Goal: Task Accomplishment & Management: Use online tool/utility

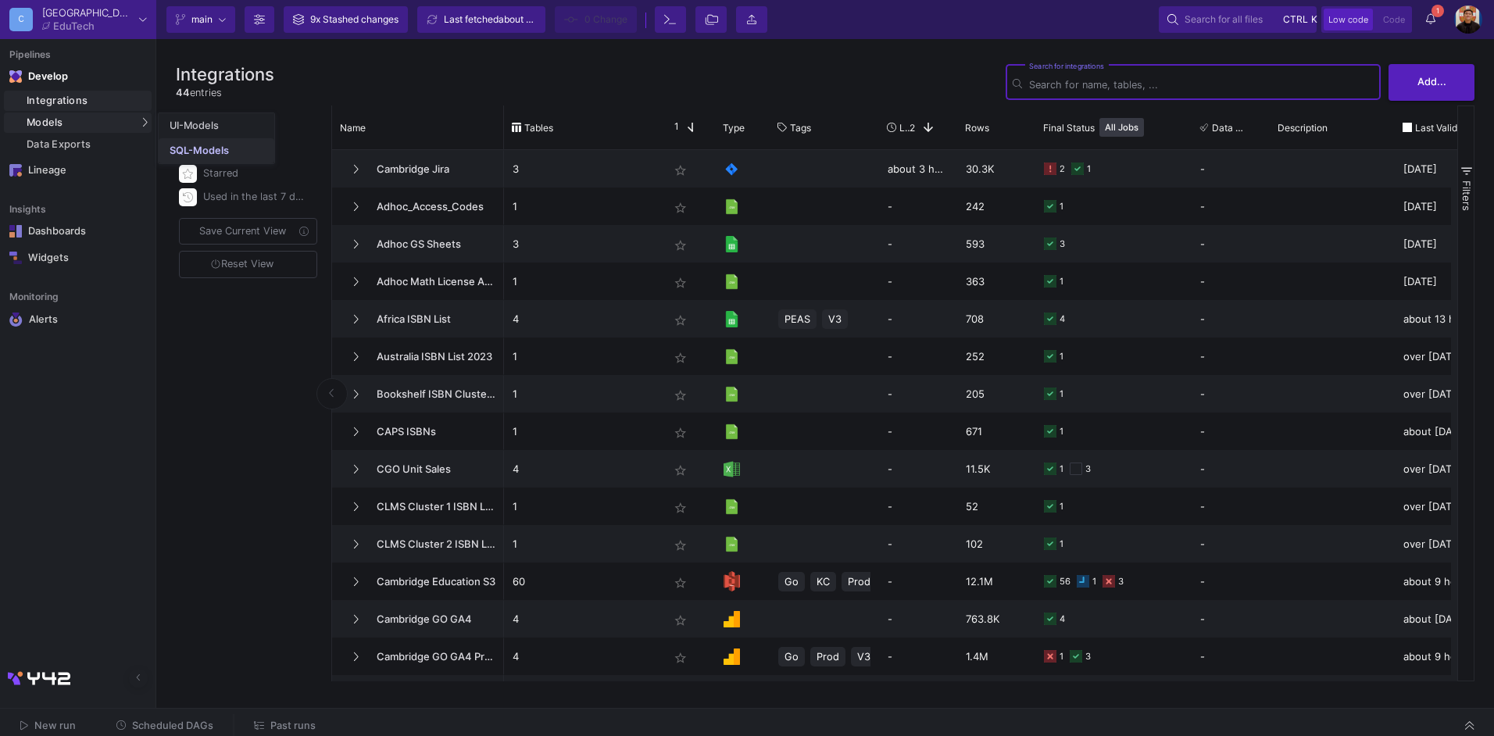
click at [190, 150] on div "SQL-Models" at bounding box center [199, 151] width 59 height 13
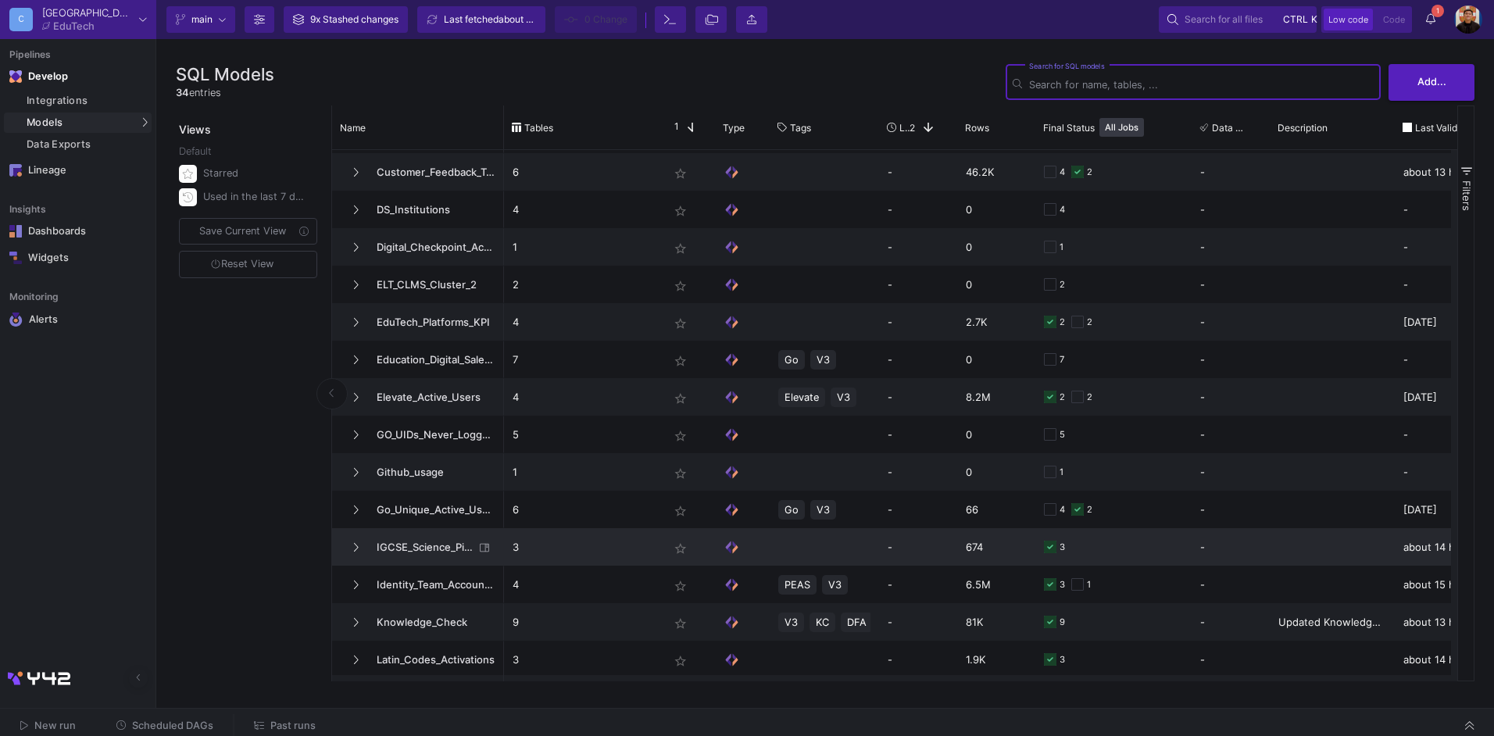
scroll to position [359, 0]
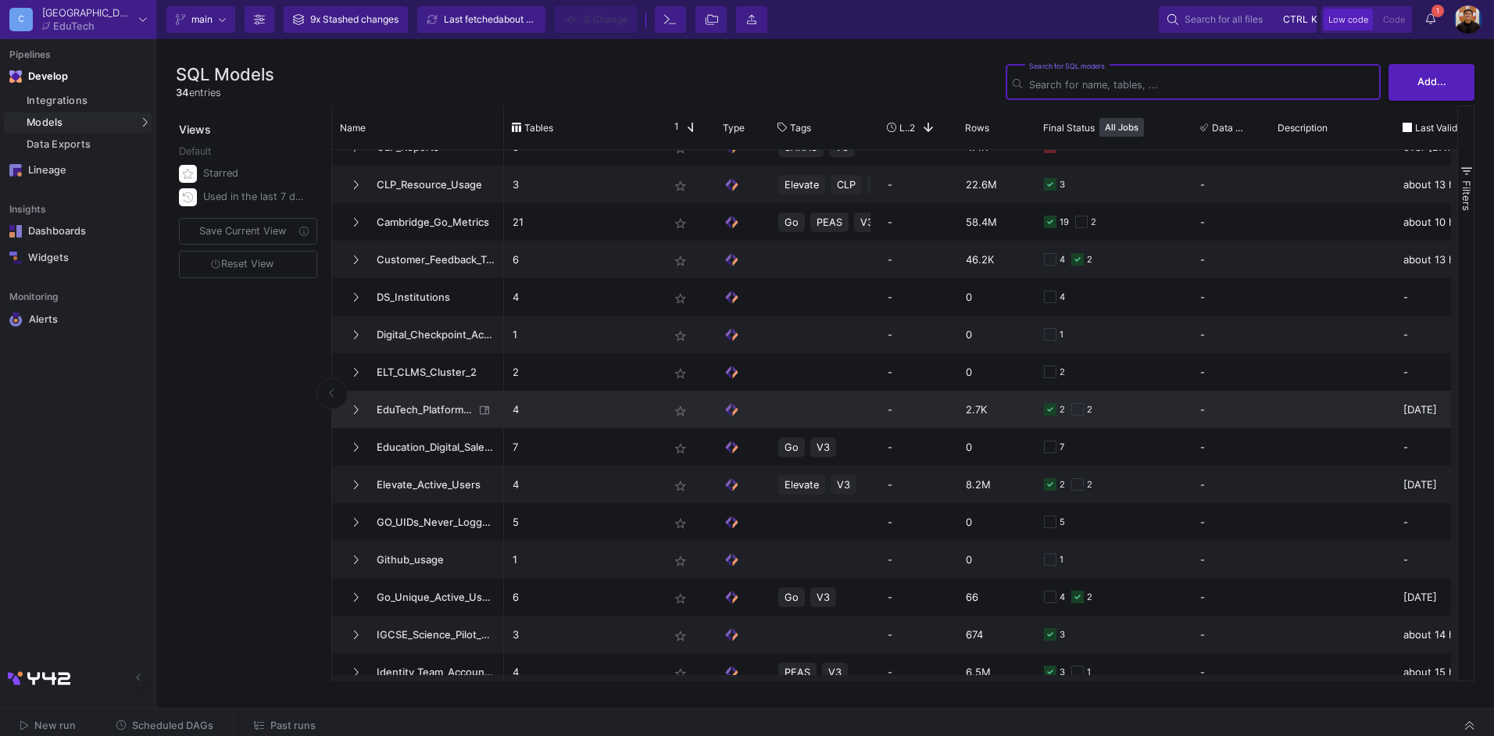
click at [431, 418] on span "EduTech_Platforms_KPI" at bounding box center [420, 410] width 107 height 37
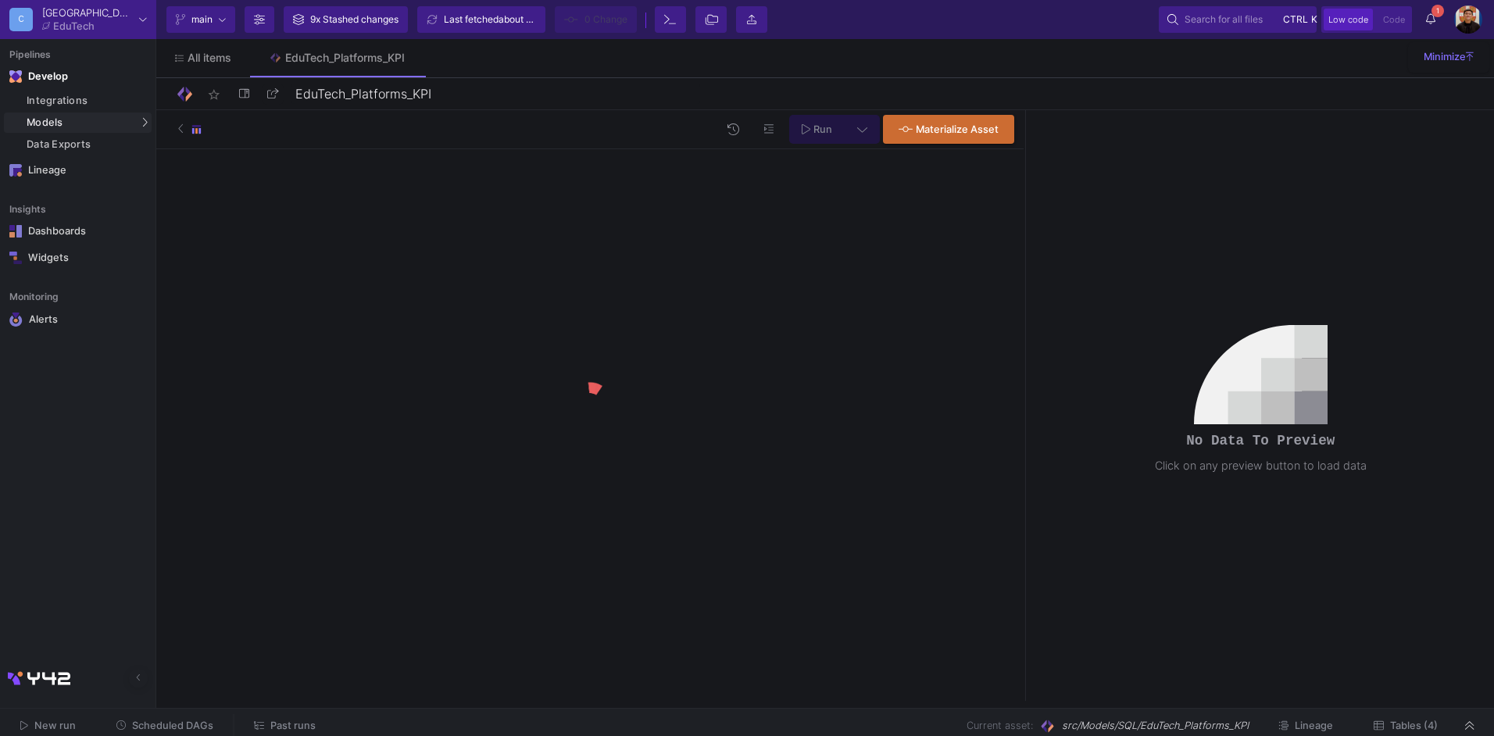
click at [1418, 717] on button "Tables (4)" at bounding box center [1406, 726] width 102 height 24
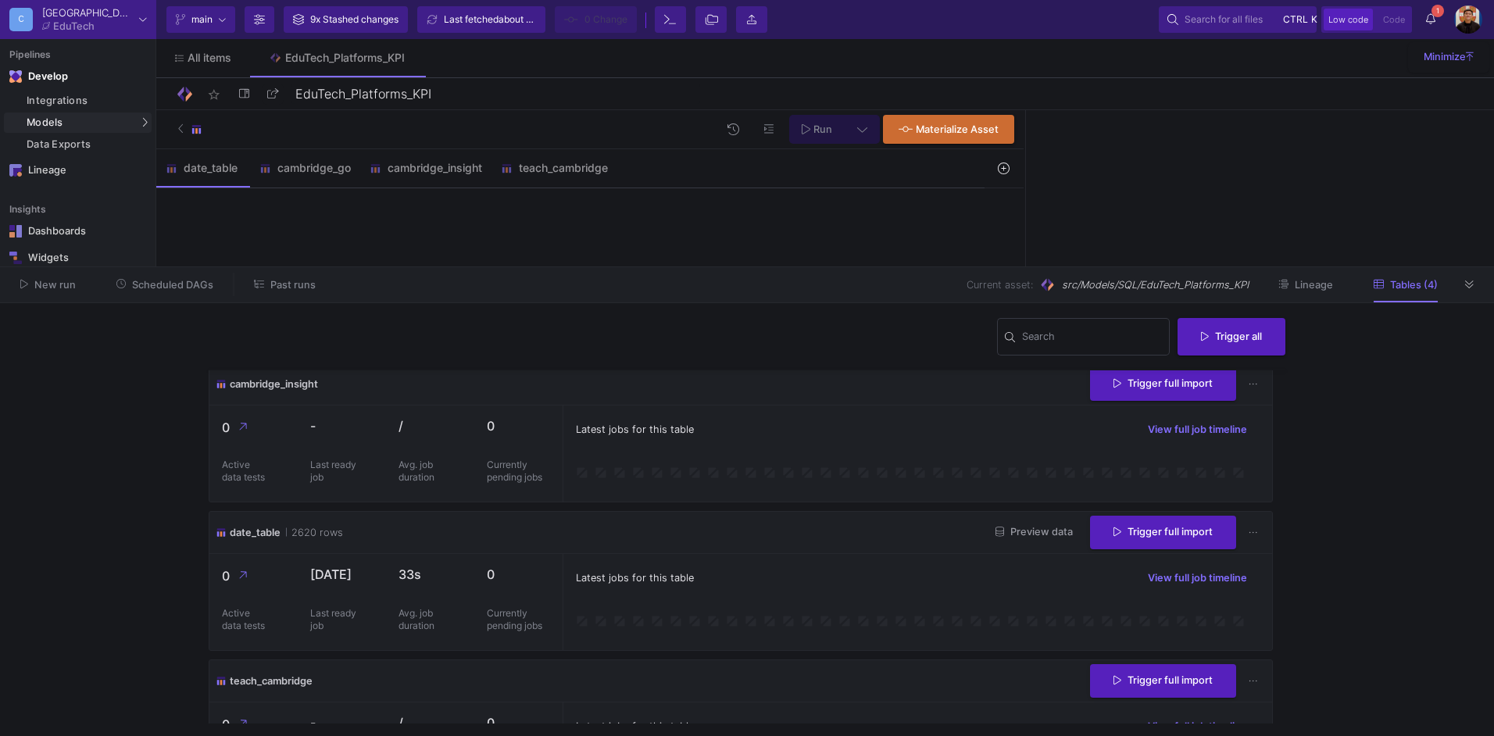
scroll to position [233, 0]
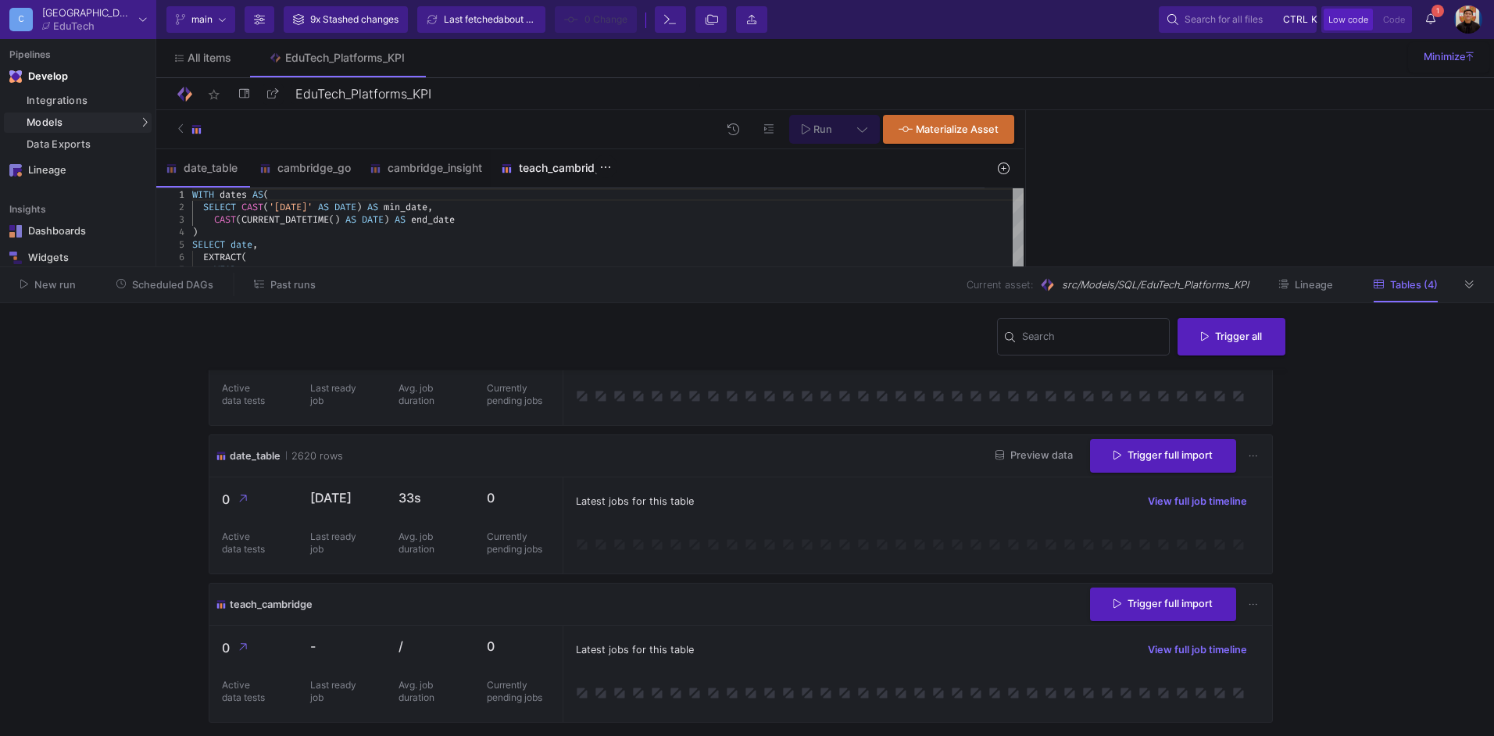
click at [551, 169] on div "teach_cambridge" at bounding box center [554, 168] width 107 height 13
click at [1475, 289] on button at bounding box center [1469, 284] width 23 height 23
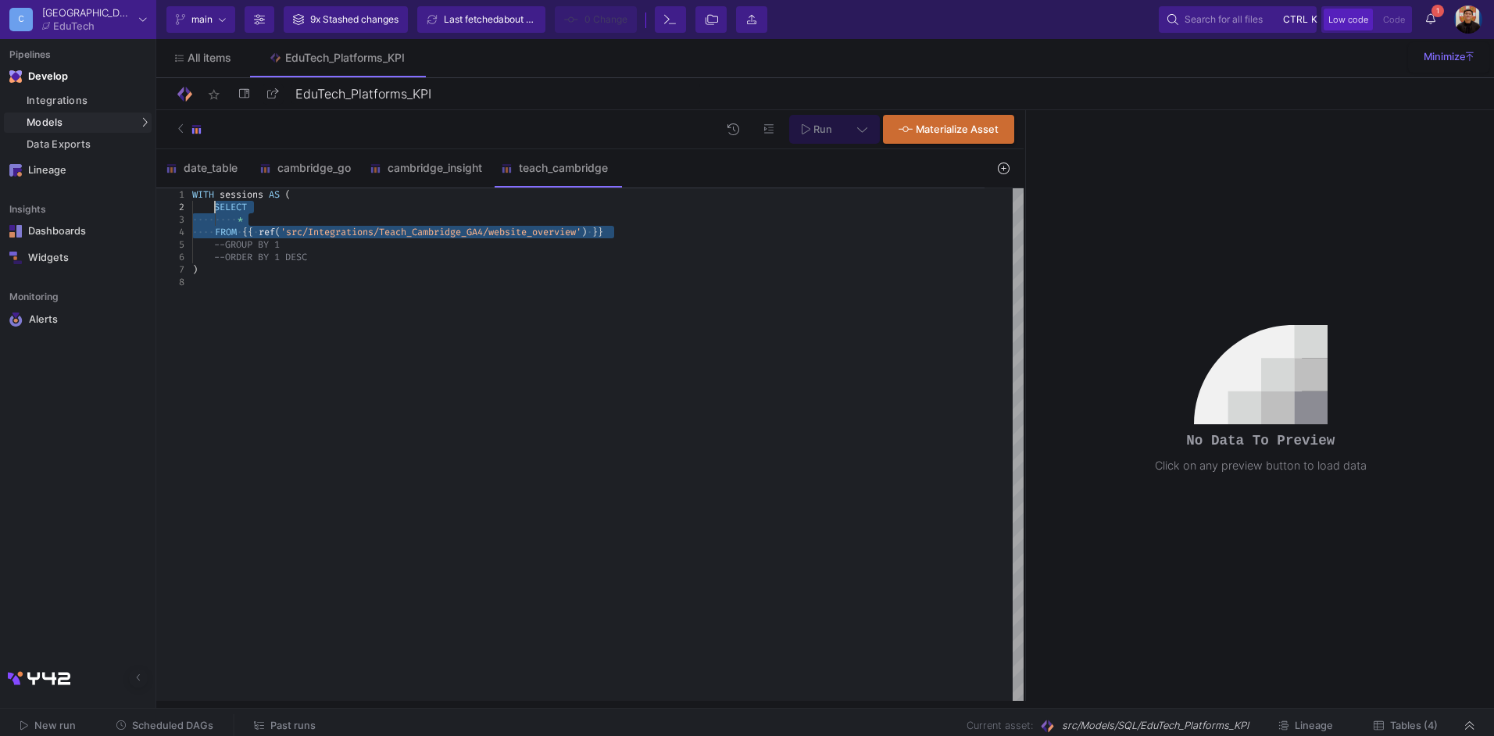
drag, startPoint x: 626, startPoint y: 234, endPoint x: 215, endPoint y: 209, distance: 411.8
click at [844, 132] on y42-sql-preview-button "Run" at bounding box center [834, 129] width 90 height 29
click at [836, 132] on button "Run" at bounding box center [816, 129] width 55 height 29
